Goal: Task Accomplishment & Management: Complete application form

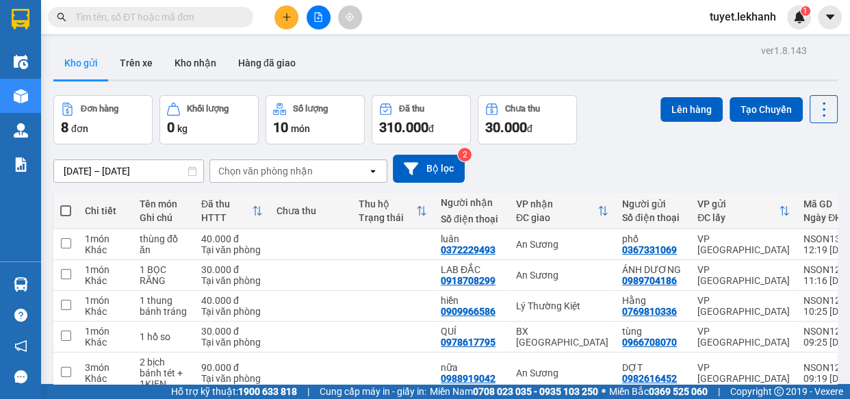
click at [226, 18] on input "text" at bounding box center [156, 17] width 162 height 15
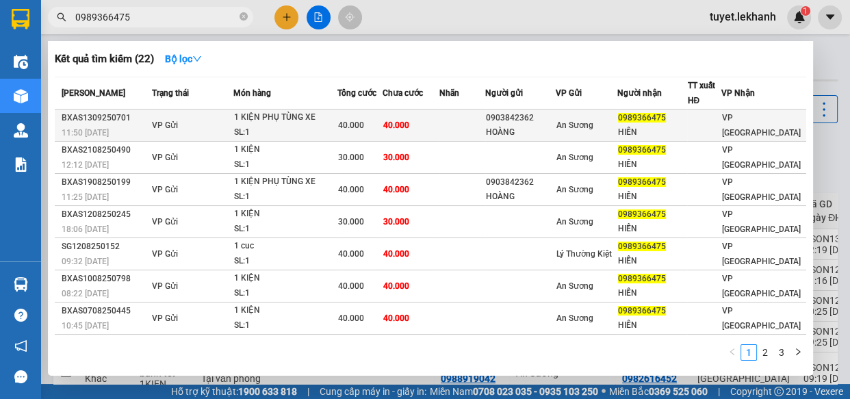
type input "0989366475"
click at [572, 124] on span "An Sương" at bounding box center [574, 125] width 37 height 10
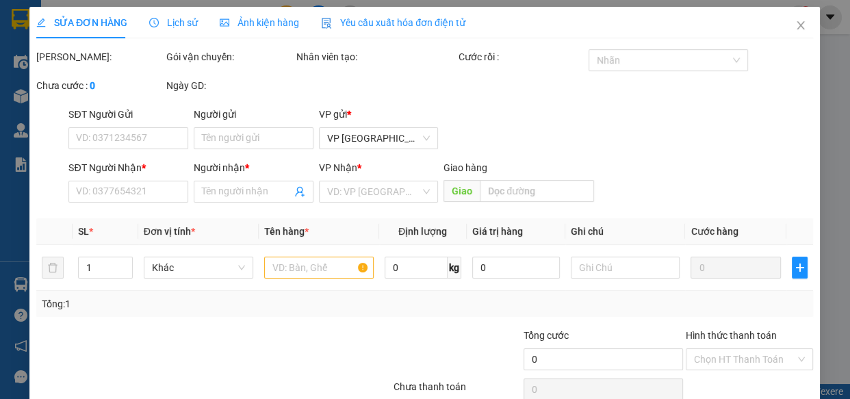
type input "0903842362"
type input "HOÀNG"
type input "0989366475"
type input "HIỀN"
type input "40.000"
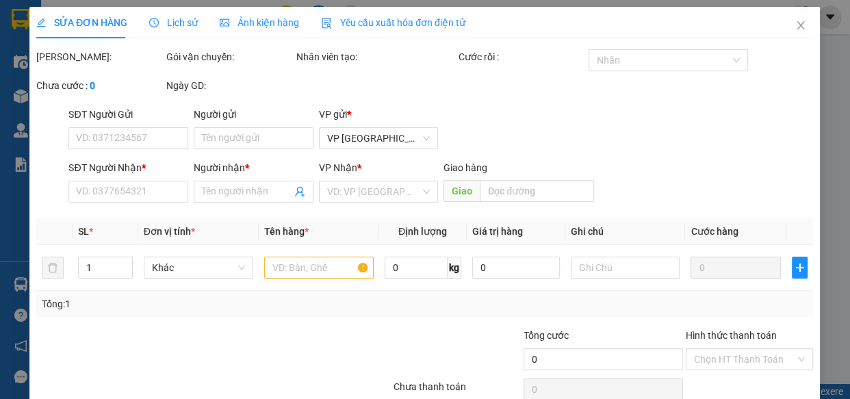
type input "40.000"
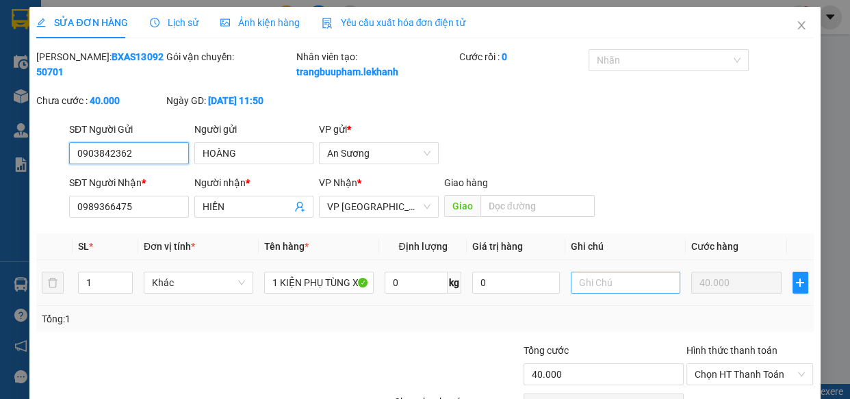
scroll to position [92, 0]
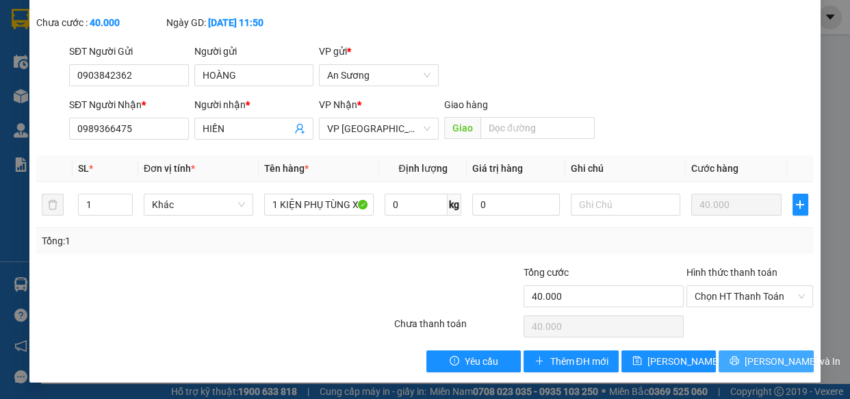
click at [727, 356] on button "[PERSON_NAME] và In" at bounding box center [766, 361] width 94 height 22
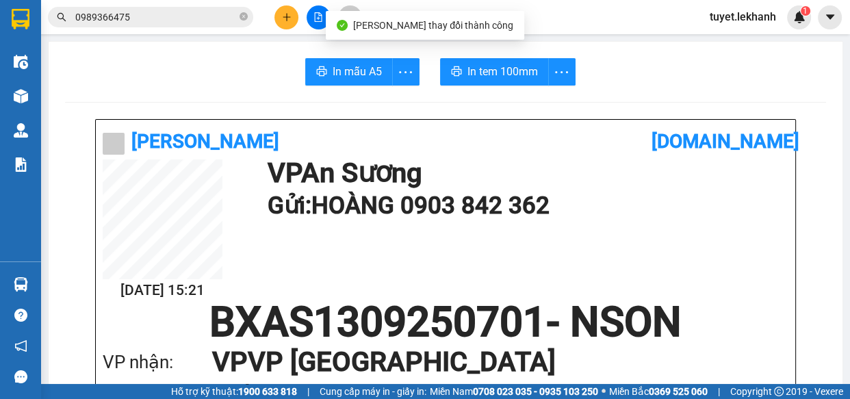
click at [556, 64] on span "more" at bounding box center [562, 72] width 26 height 17
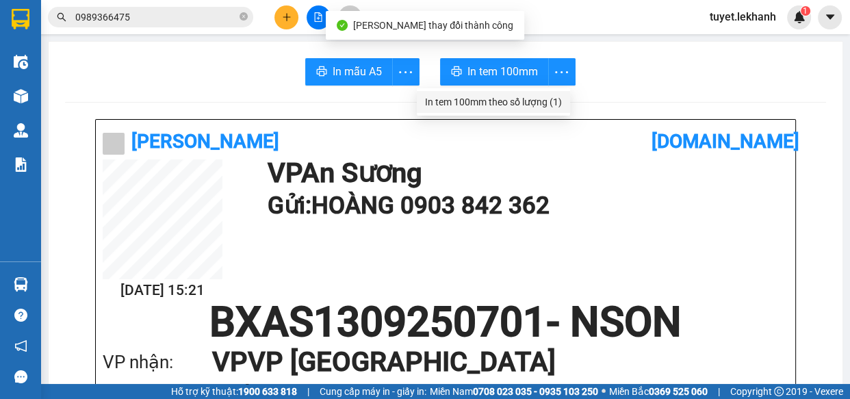
click at [553, 100] on div "In tem 100mm theo số lượng (1)" at bounding box center [493, 101] width 137 height 15
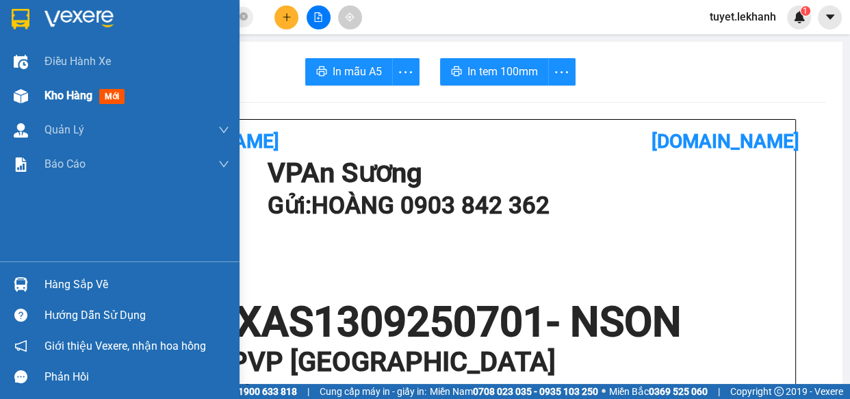
click at [23, 97] on img at bounding box center [21, 96] width 14 height 14
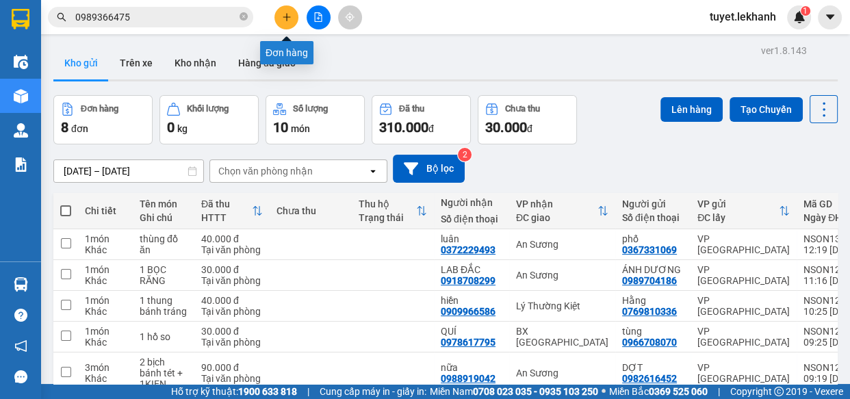
click at [285, 16] on icon "plus" at bounding box center [287, 17] width 10 height 10
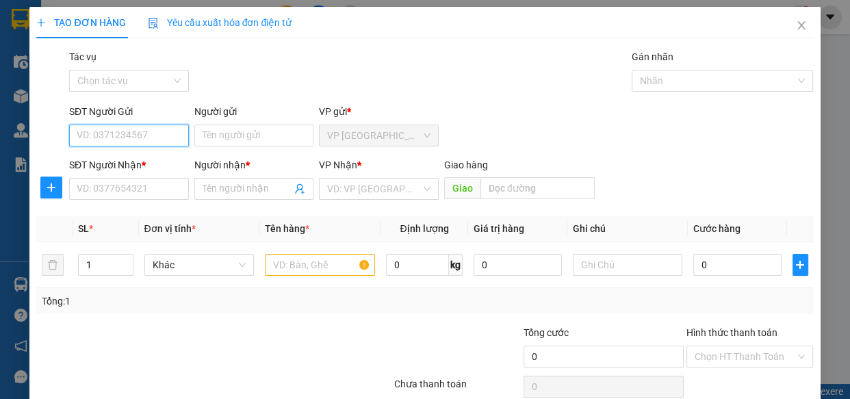
click at [133, 131] on input "SĐT Người Gửi" at bounding box center [129, 136] width 120 height 22
type input "0984321034"
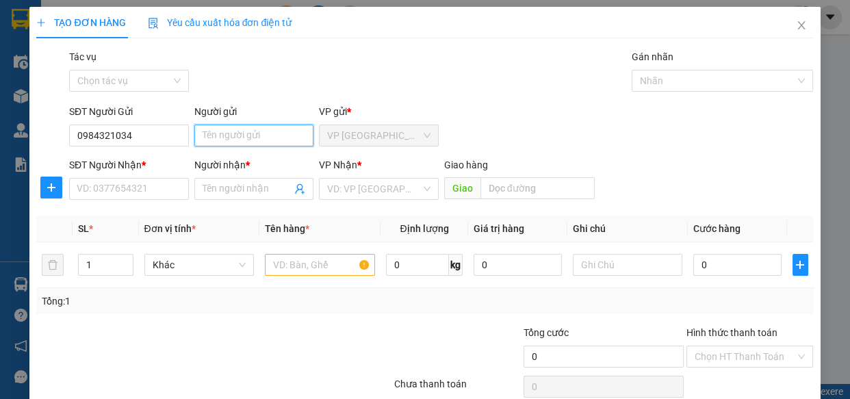
click at [222, 139] on input "Người gửi" at bounding box center [254, 136] width 120 height 22
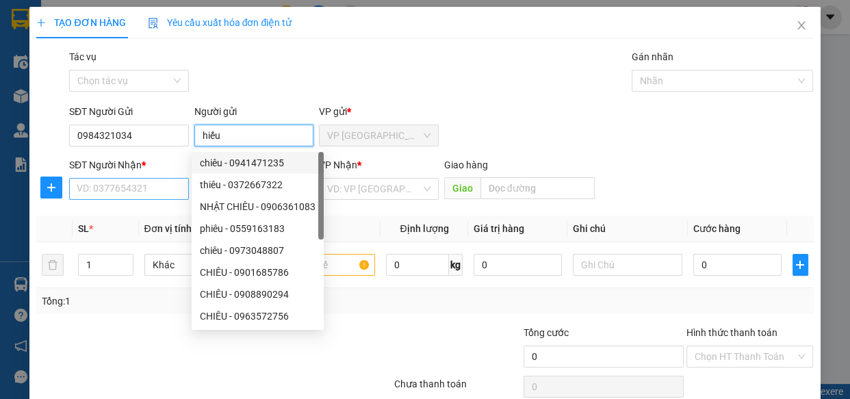
type input "hiếu"
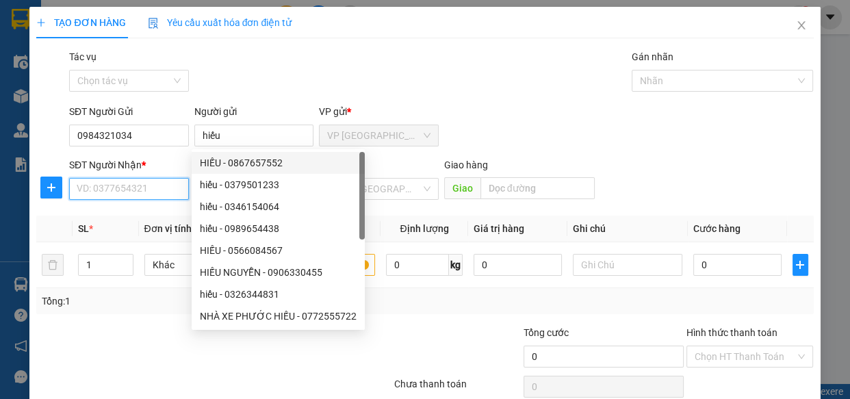
click at [152, 185] on input "SĐT Người Nhận *" at bounding box center [129, 189] width 120 height 22
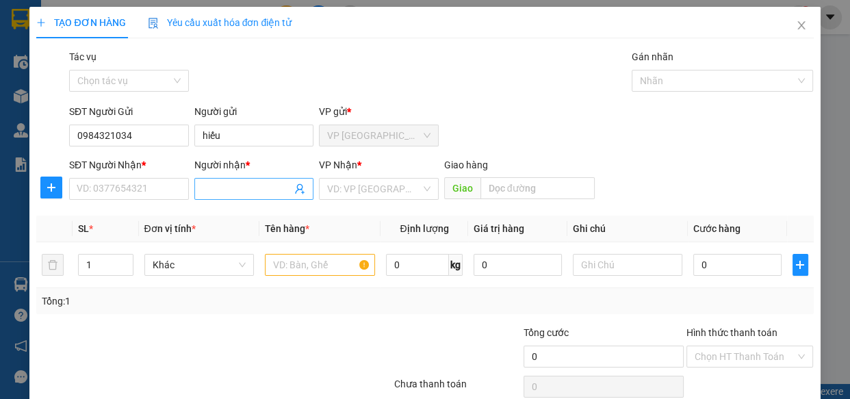
click at [211, 190] on input "Người nhận *" at bounding box center [248, 188] width 90 height 15
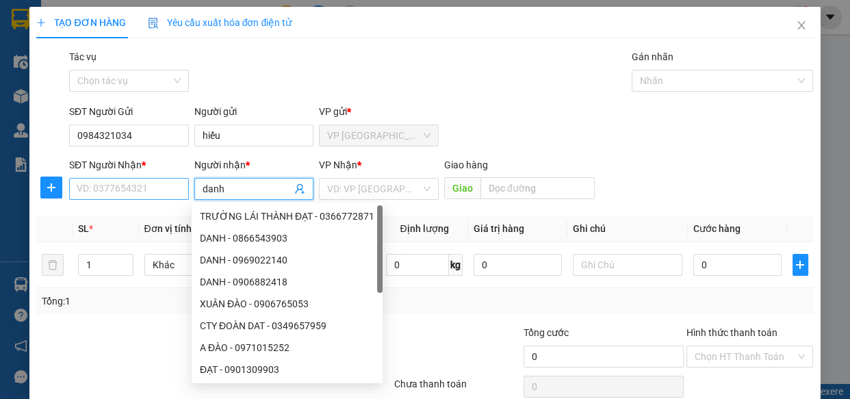
type input "danh"
click at [125, 193] on input "SĐT Người Nhận *" at bounding box center [129, 189] width 120 height 22
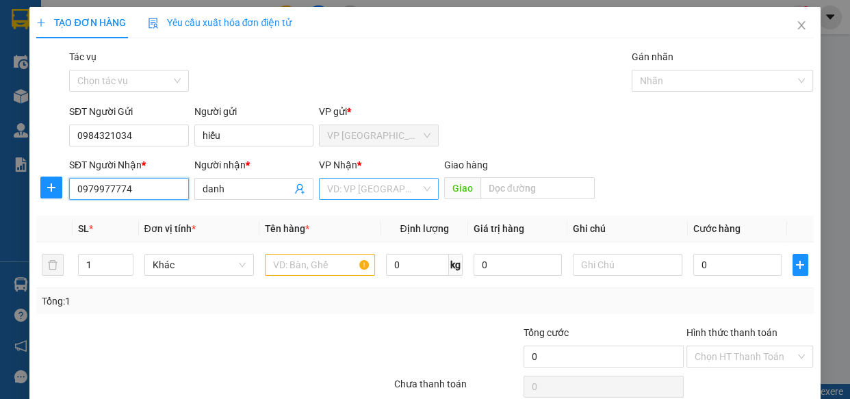
type input "0979977774"
click at [397, 184] on input "search" at bounding box center [374, 189] width 94 height 21
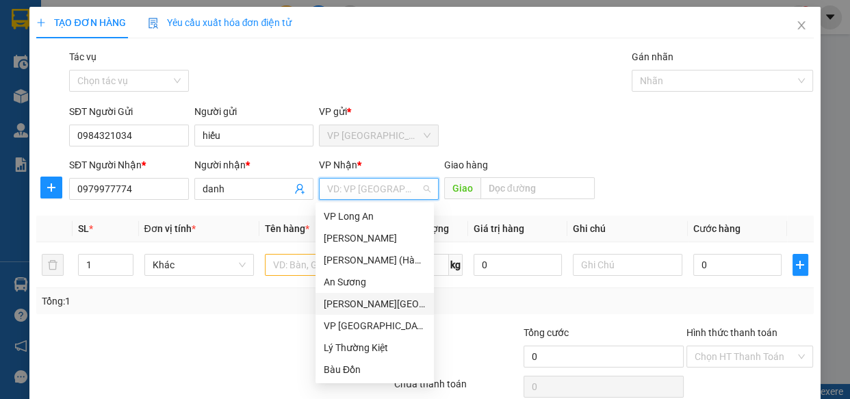
type input "t"
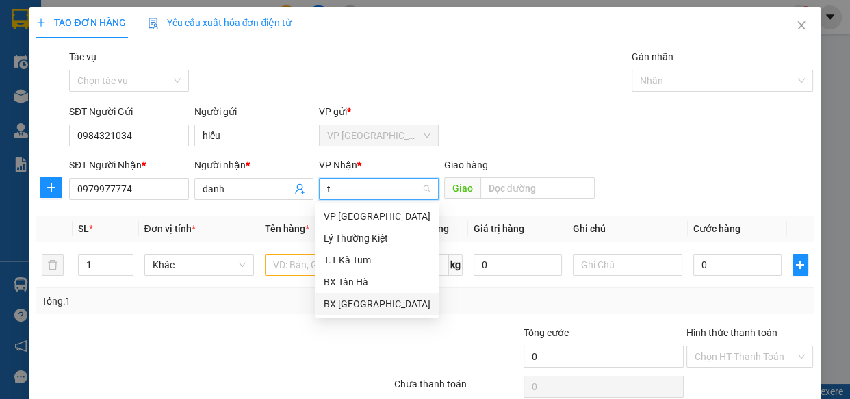
click at [352, 301] on div "BX [GEOGRAPHIC_DATA]" at bounding box center [377, 303] width 107 height 15
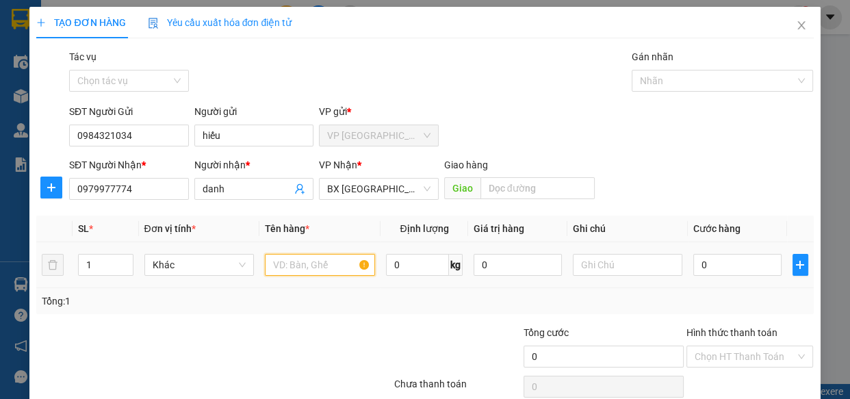
click at [283, 267] on input "text" at bounding box center [320, 265] width 110 height 22
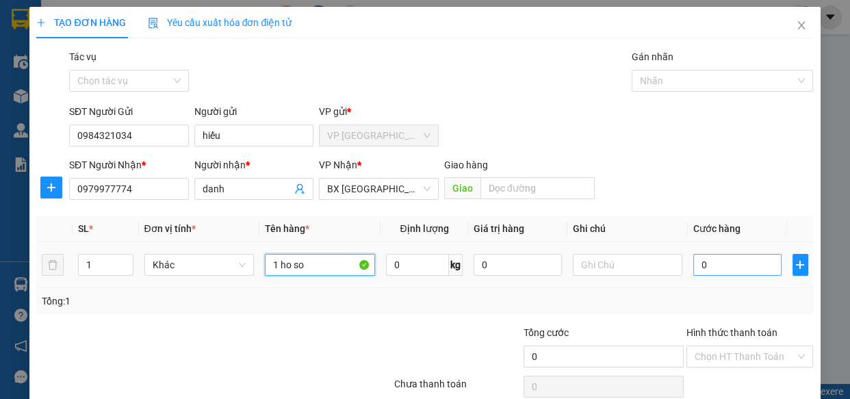
type input "1 ho so"
click at [708, 268] on input "0" at bounding box center [737, 265] width 88 height 22
type input "3"
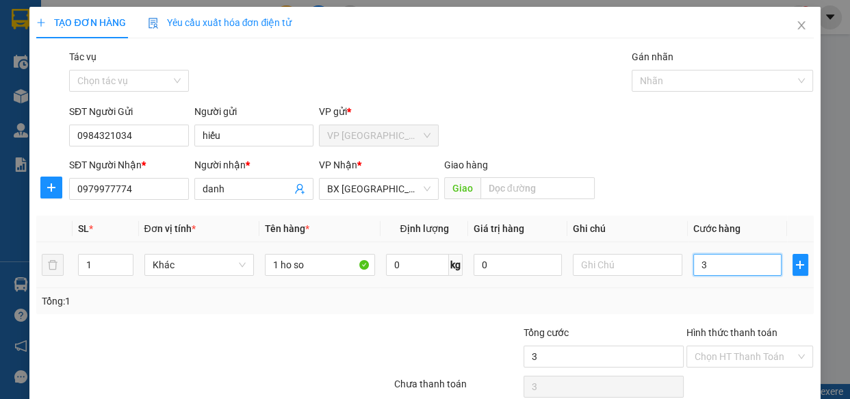
type input "30"
type input "300"
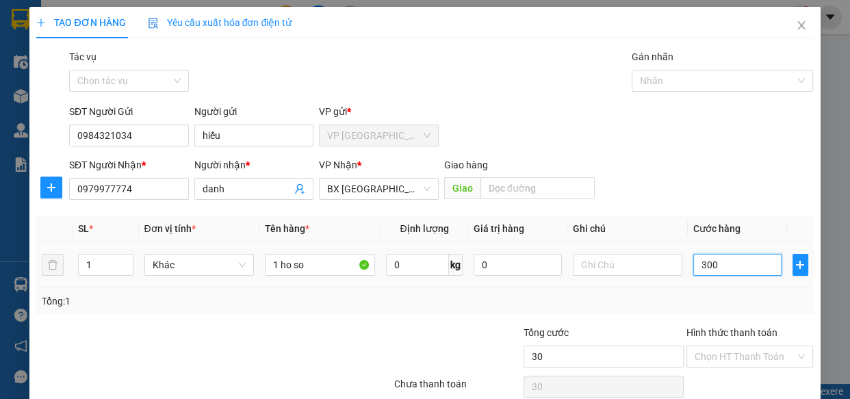
type input "300"
type input "3.000"
type input "30.000"
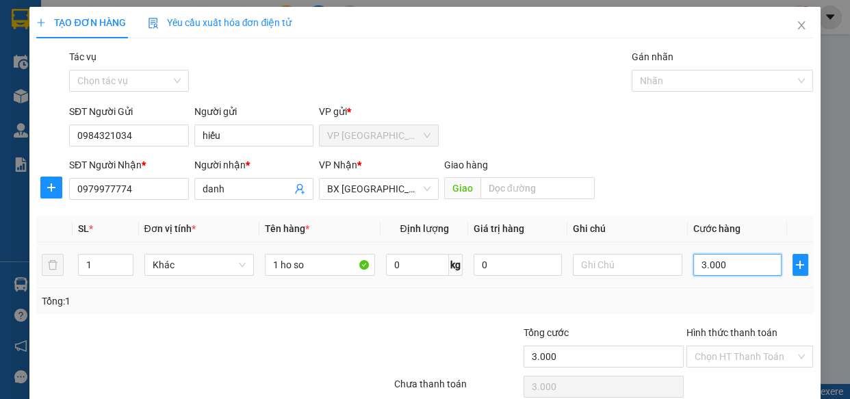
type input "30.000"
click at [739, 354] on input "Hình thức thanh toán" at bounding box center [745, 356] width 101 height 21
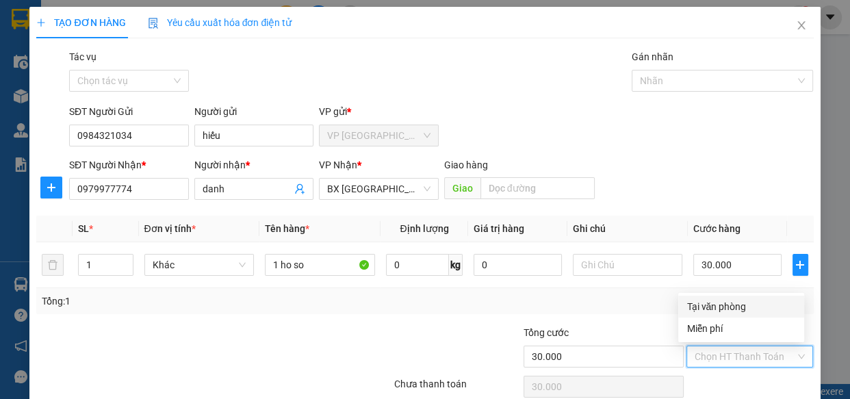
click at [743, 308] on div "Tại văn phòng" at bounding box center [740, 306] width 109 height 15
type input "0"
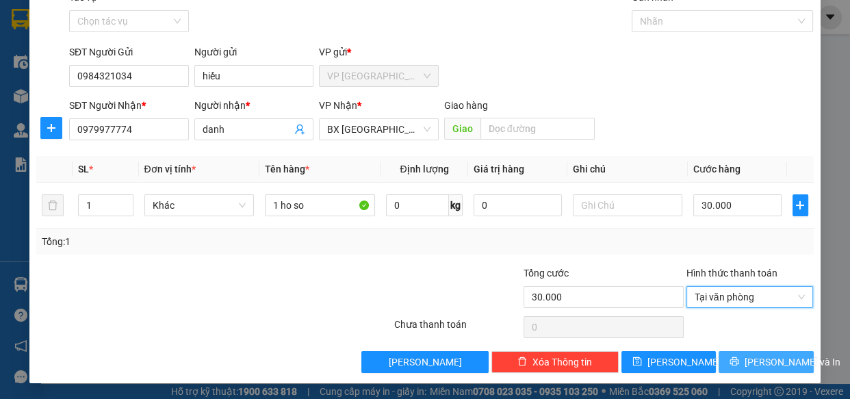
click at [737, 356] on button "[PERSON_NAME] và In" at bounding box center [766, 362] width 94 height 22
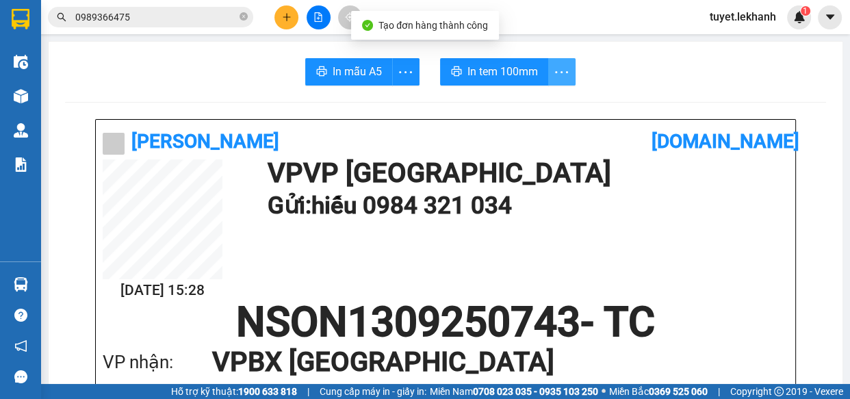
click at [553, 68] on icon "more" at bounding box center [561, 72] width 17 height 17
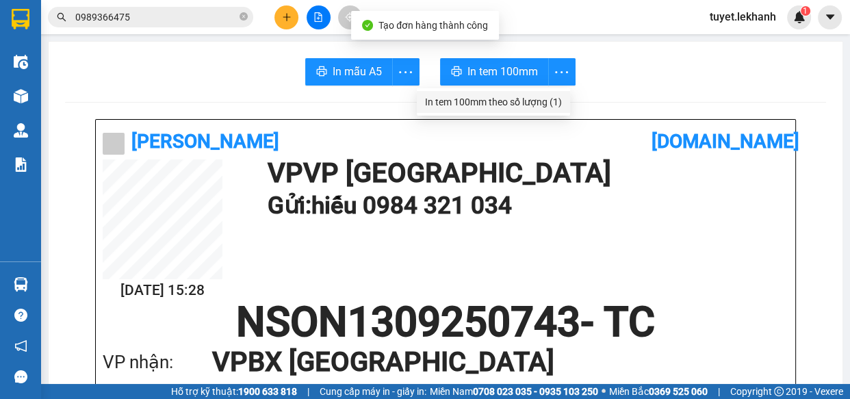
click at [550, 96] on div "In tem 100mm theo số lượng (1)" at bounding box center [493, 101] width 137 height 15
